Goal: Book appointment/travel/reservation

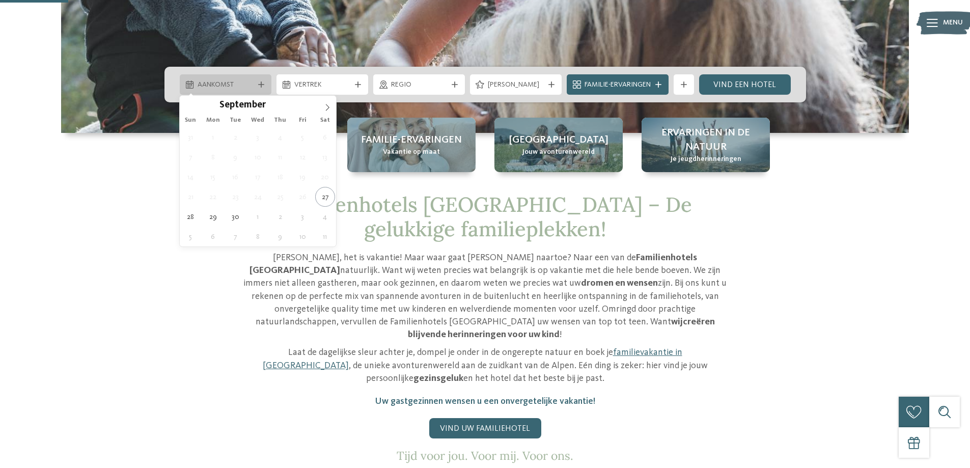
click at [253, 75] on div "Aankomst" at bounding box center [226, 84] width 92 height 20
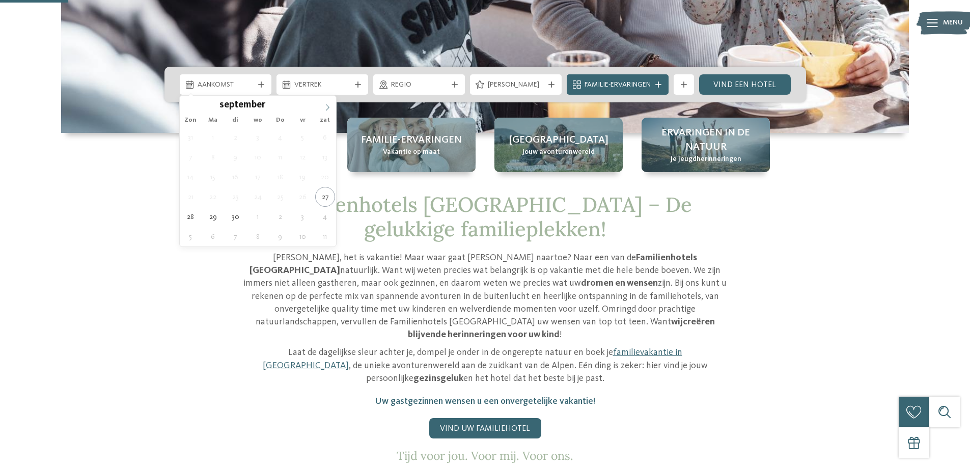
click at [326, 103] on span at bounding box center [327, 104] width 17 height 17
type input "****"
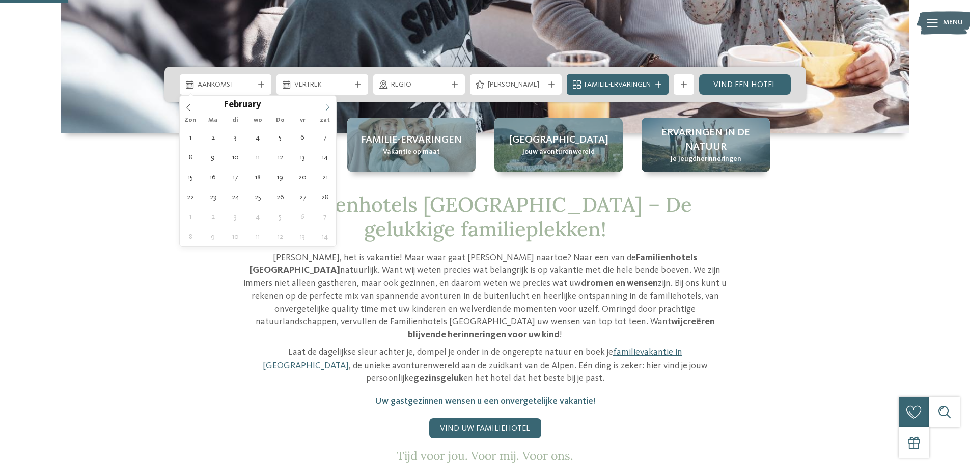
click at [326, 103] on span at bounding box center [327, 104] width 17 height 17
type div "[DATE]"
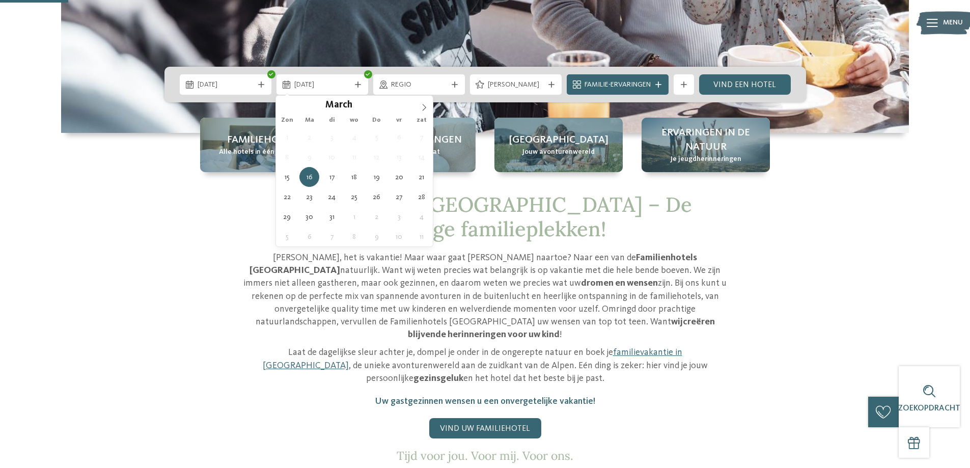
type input "****"
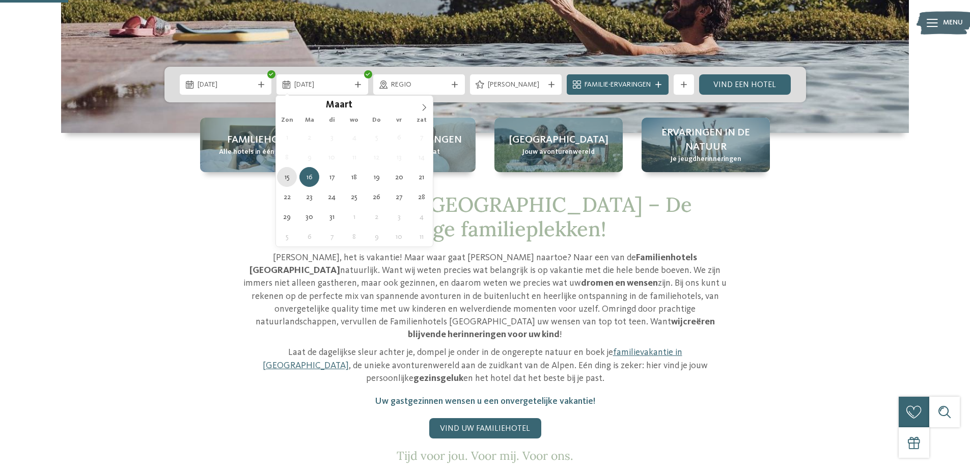
type div "[DATE]"
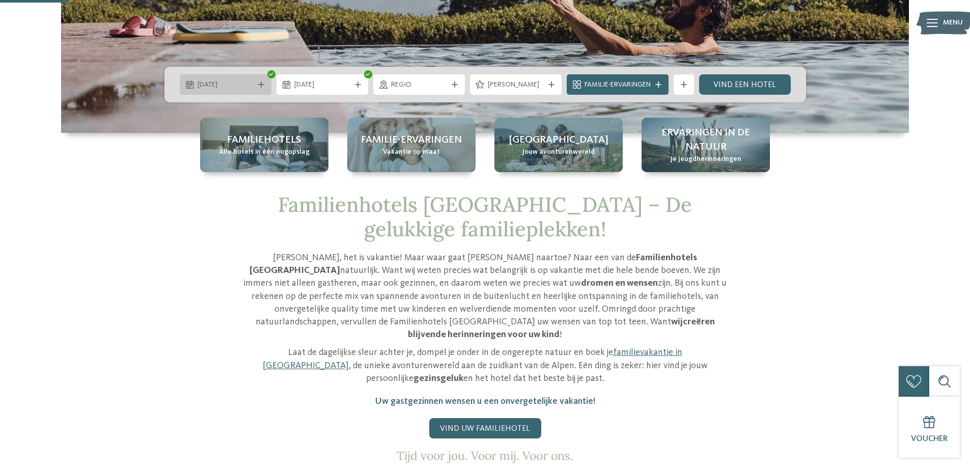
click at [260, 88] on div "[DATE]" at bounding box center [226, 84] width 92 height 20
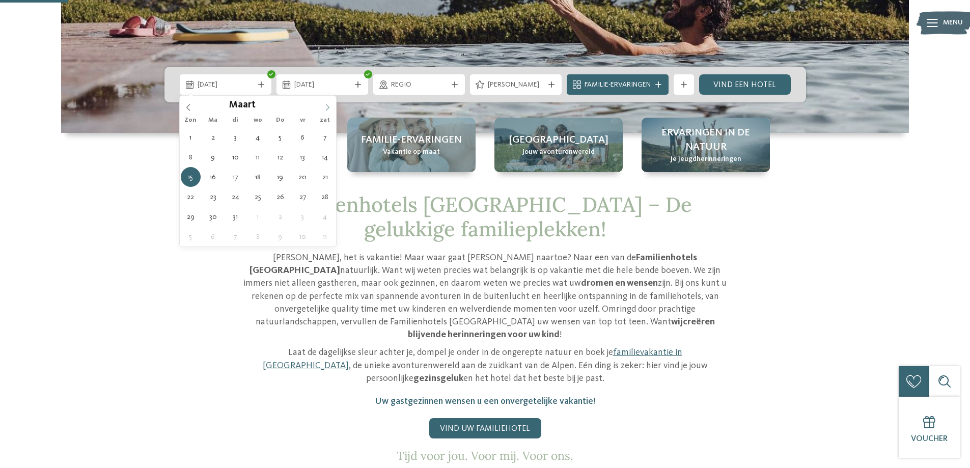
click at [332, 107] on span at bounding box center [327, 104] width 17 height 17
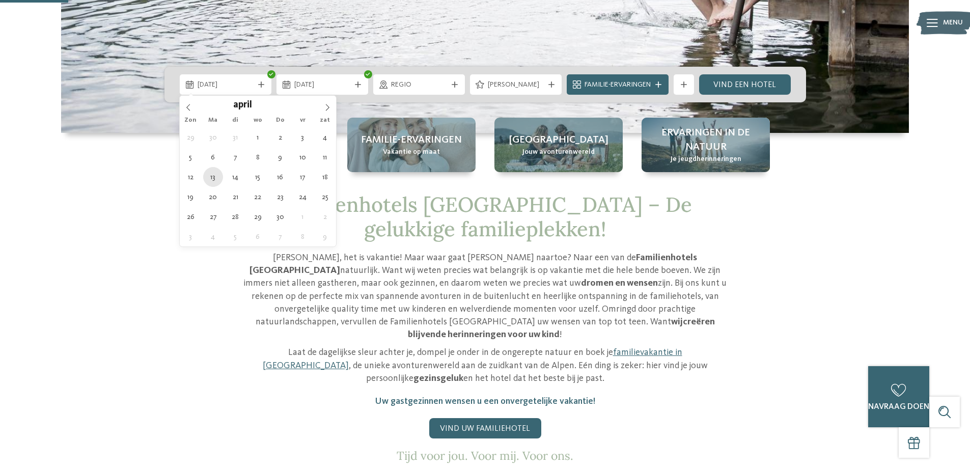
type div "[DATE]"
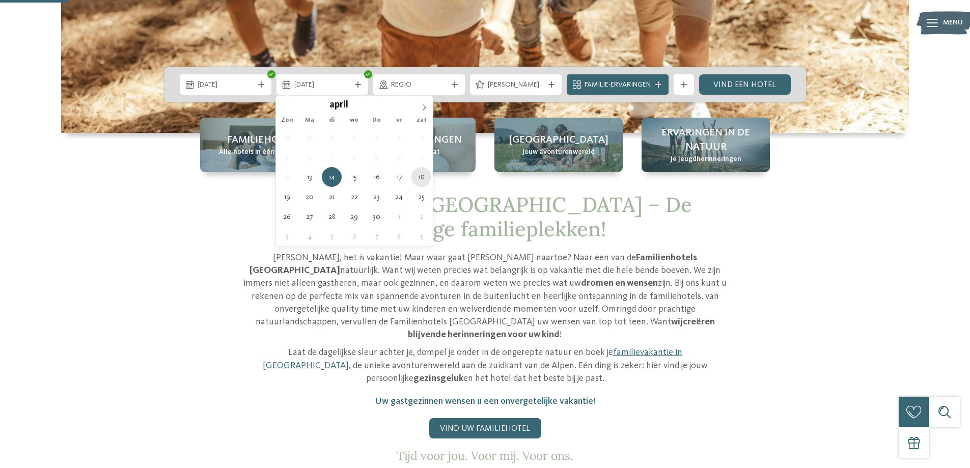
type div "[DATE]"
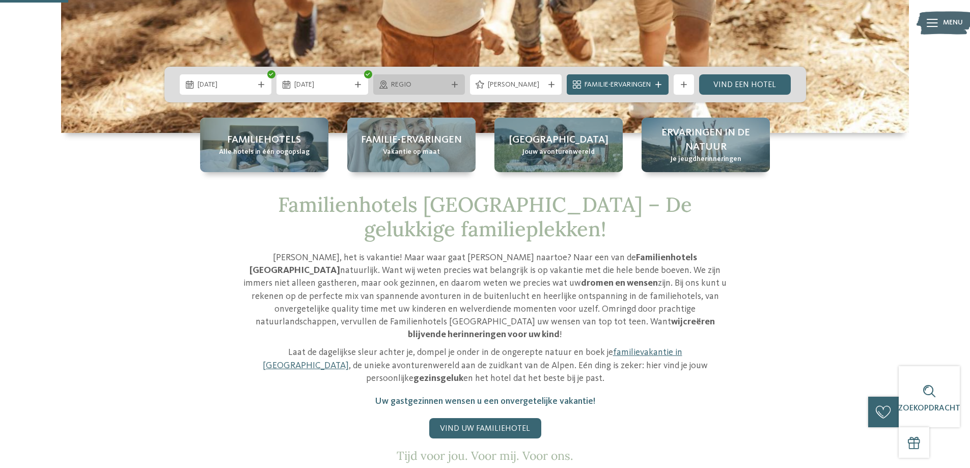
click at [450, 82] on div at bounding box center [455, 85] width 10 height 6
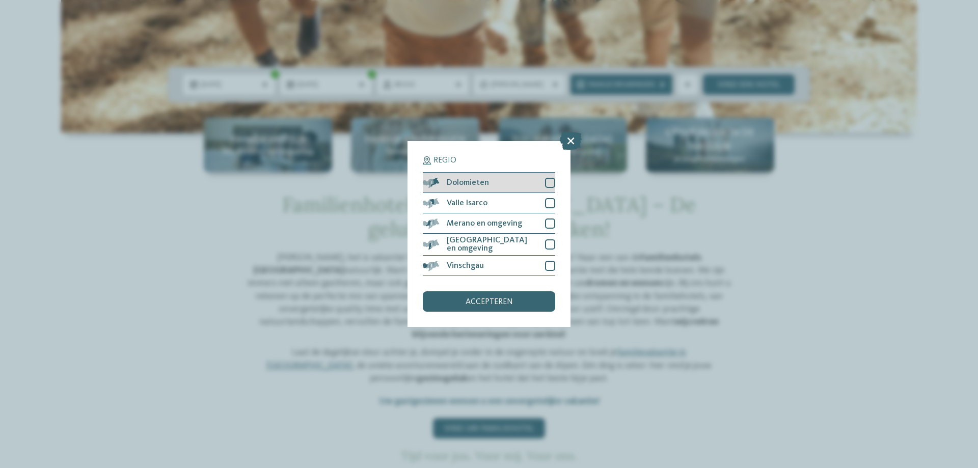
click at [546, 183] on div at bounding box center [550, 183] width 10 height 10
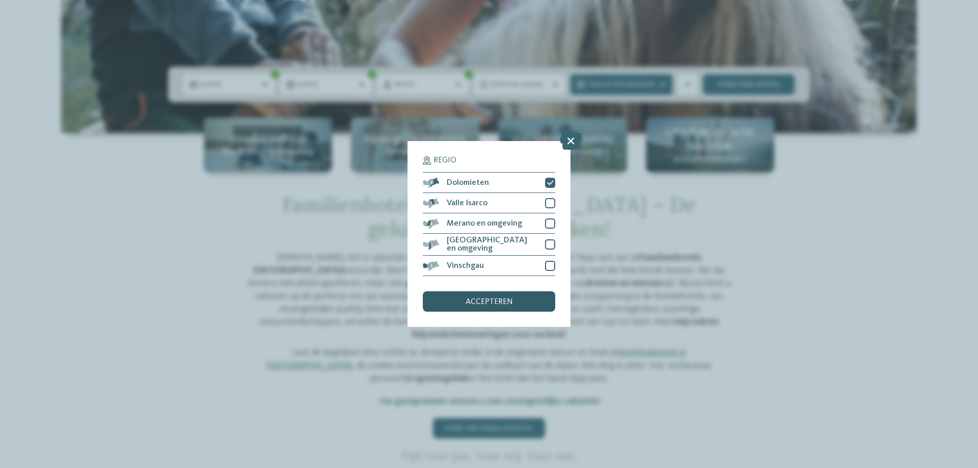
click at [479, 298] on font "accepteren" at bounding box center [489, 302] width 47 height 8
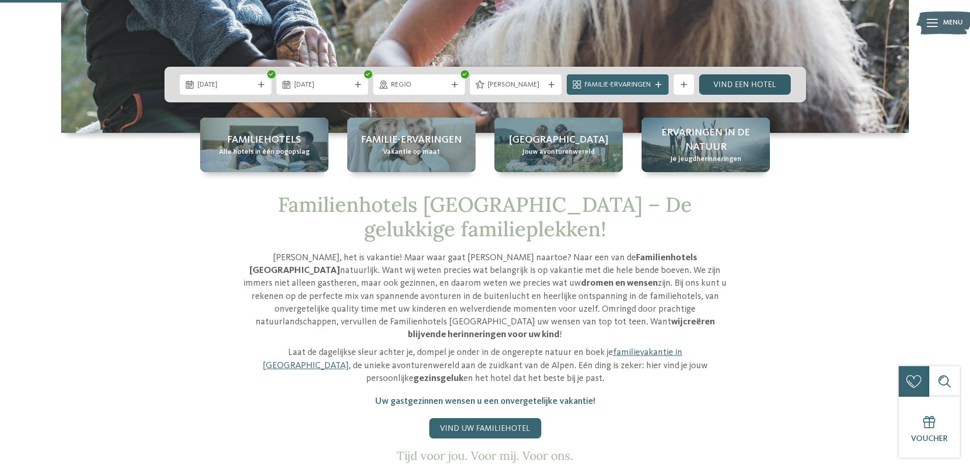
click at [724, 83] on font "Vind een hotel" at bounding box center [745, 85] width 63 height 8
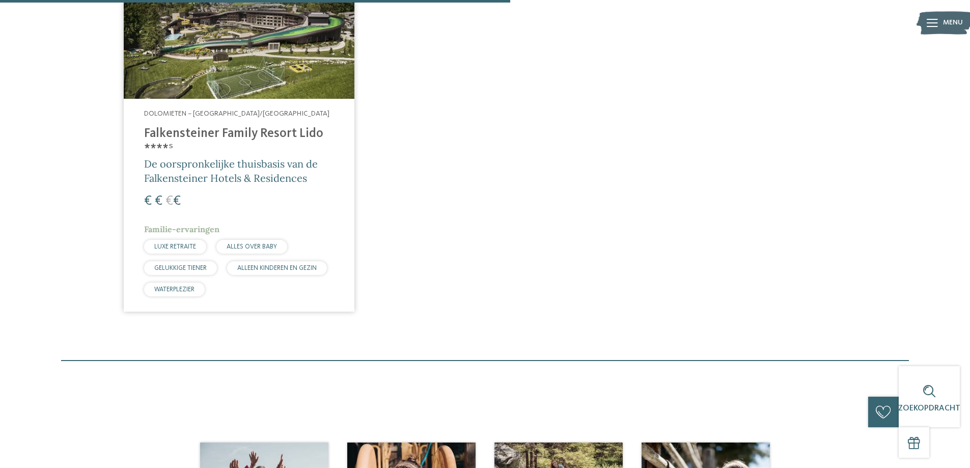
scroll to position [436, 0]
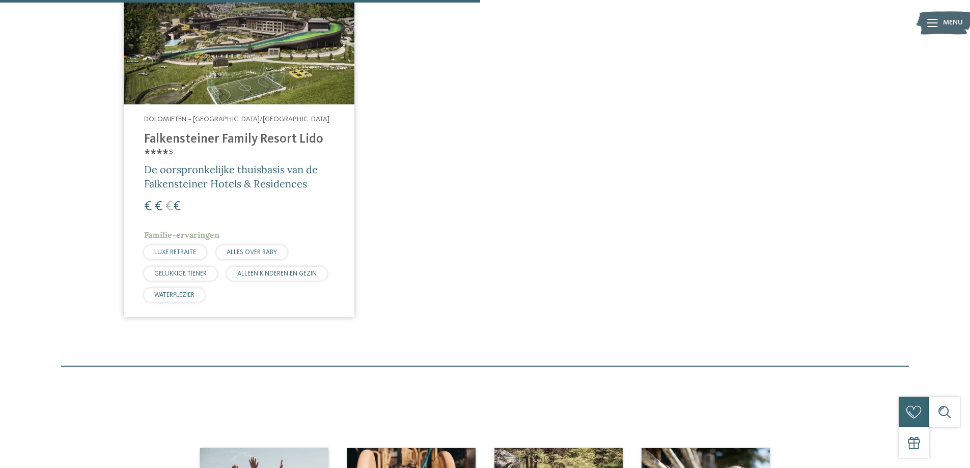
click at [218, 66] on img at bounding box center [239, 40] width 231 height 130
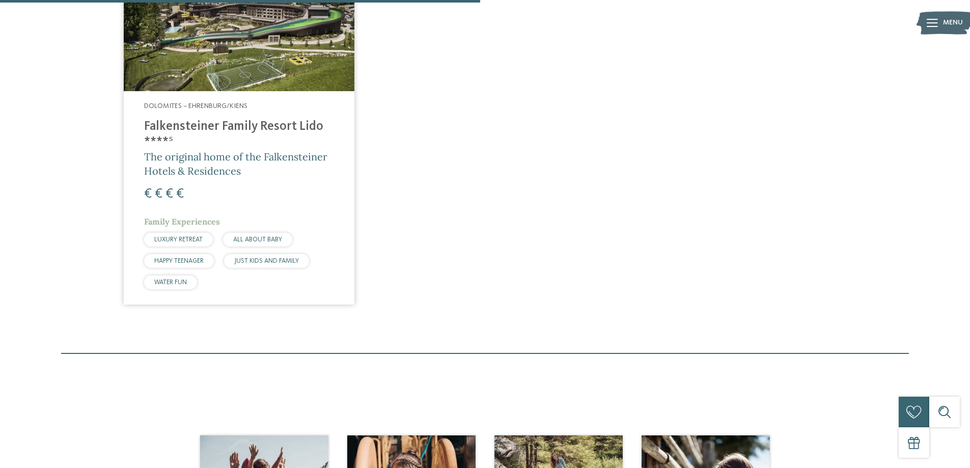
scroll to position [412, 0]
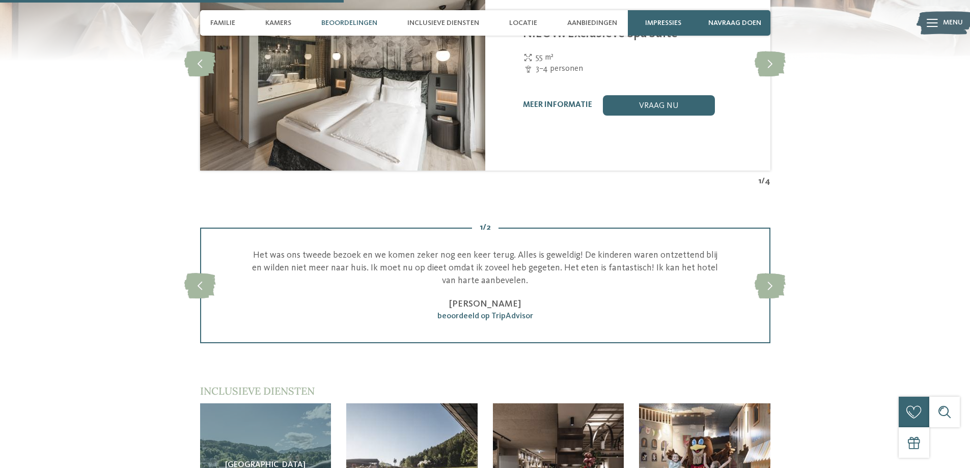
scroll to position [1146, 0]
